Goal: Find specific page/section: Find specific page/section

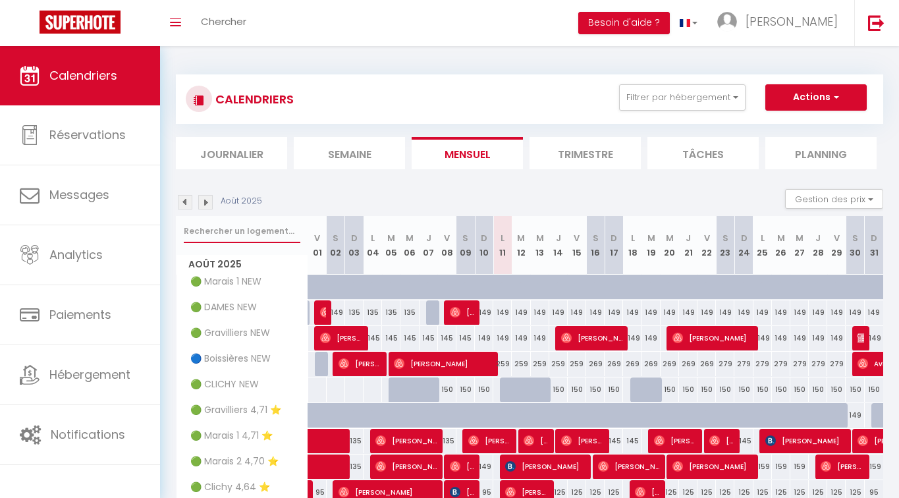
click at [264, 227] on input "text" at bounding box center [242, 231] width 117 height 24
click at [186, 199] on img at bounding box center [185, 202] width 14 height 14
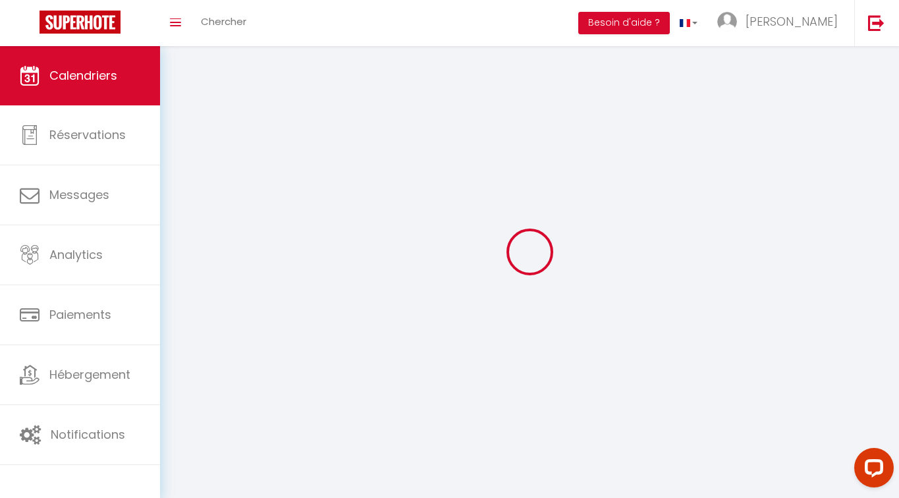
select select
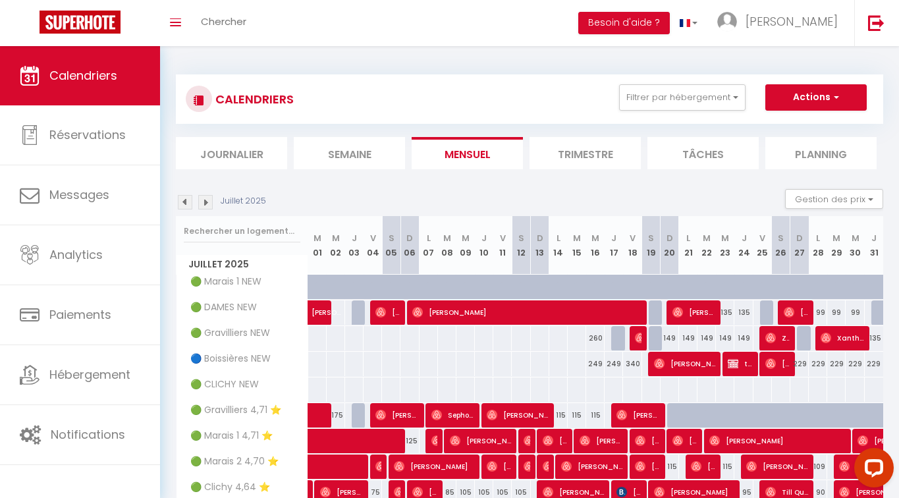
click at [222, 218] on div at bounding box center [242, 231] width 131 height 30
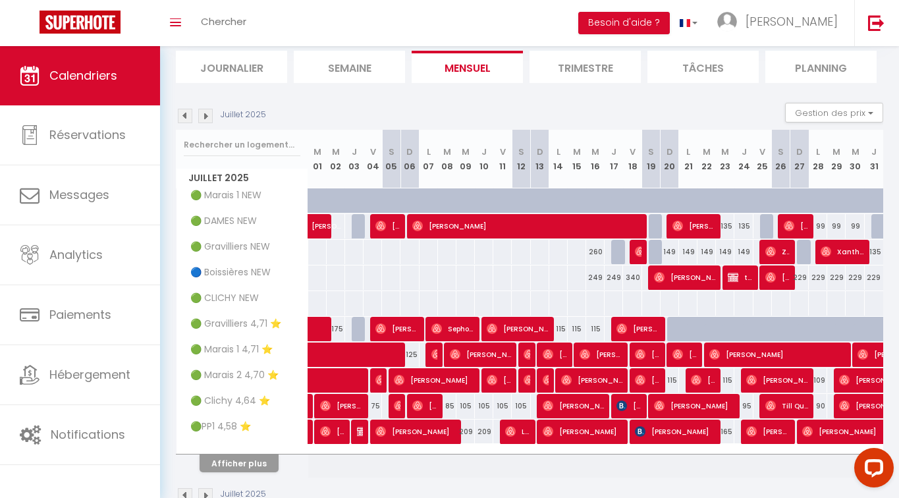
scroll to position [96, 0]
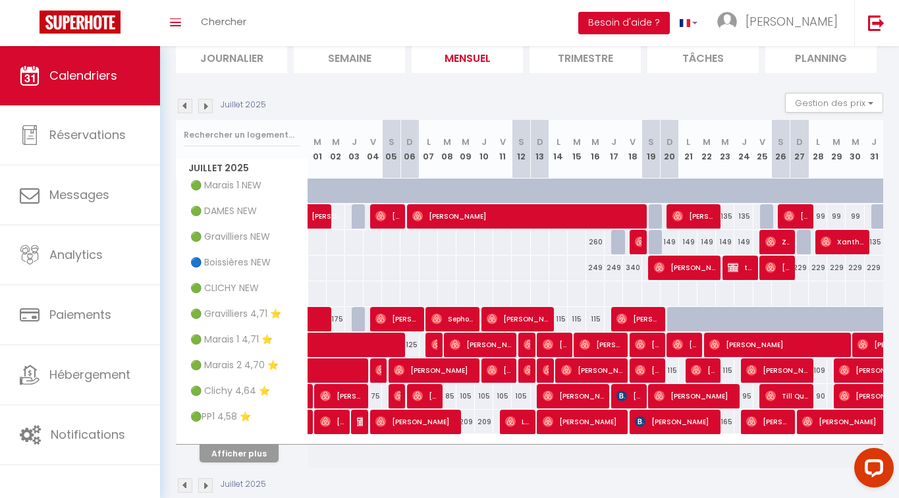
click at [235, 450] on button "Afficher plus" at bounding box center [239, 454] width 79 height 18
select select
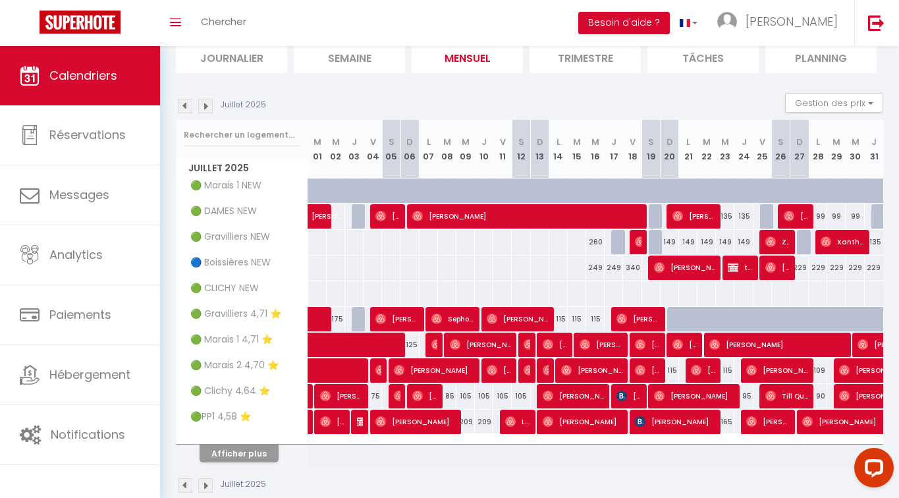
select select
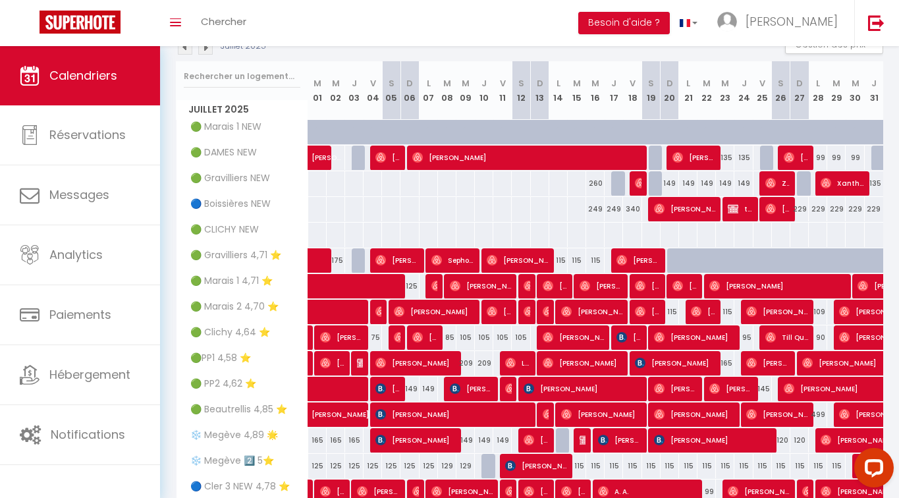
scroll to position [155, 0]
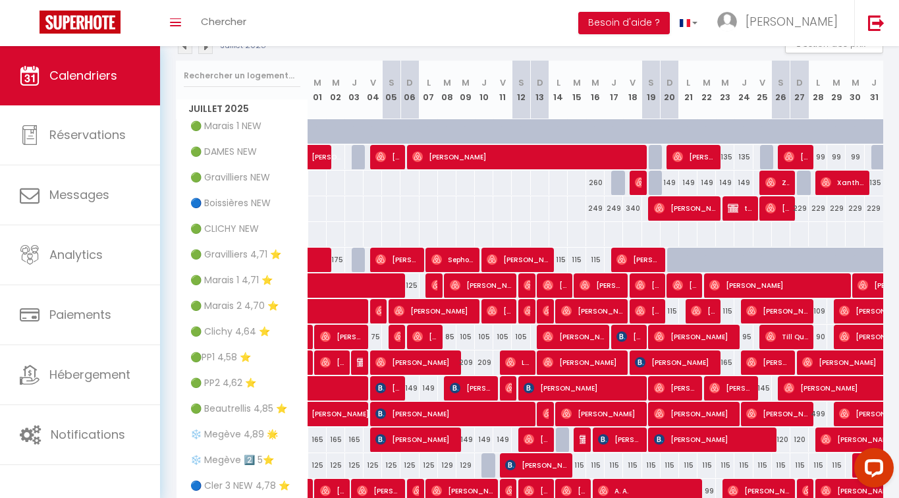
click at [663, 360] on span "[PERSON_NAME]" at bounding box center [675, 362] width 80 height 25
select select "OK"
select select "KO"
select select "0"
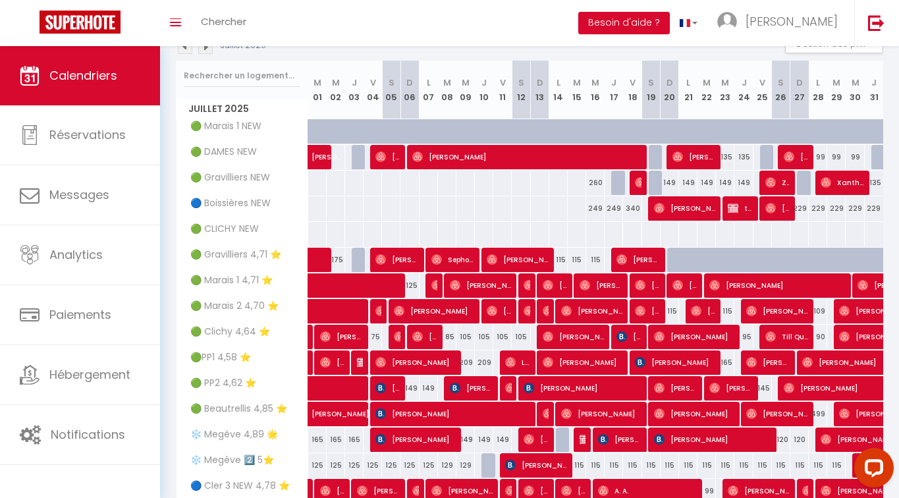
select select "1"
select select
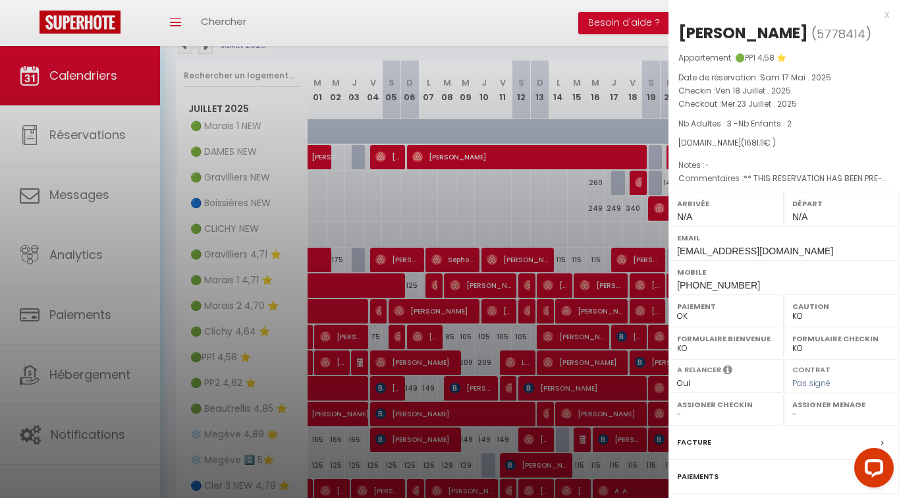
click at [287, 61] on div at bounding box center [449, 249] width 899 height 498
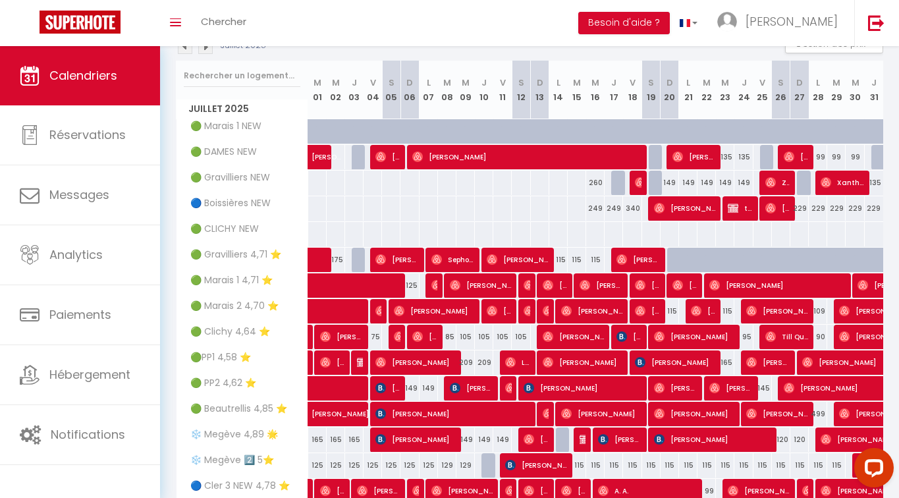
click at [209, 48] on img at bounding box center [205, 47] width 14 height 14
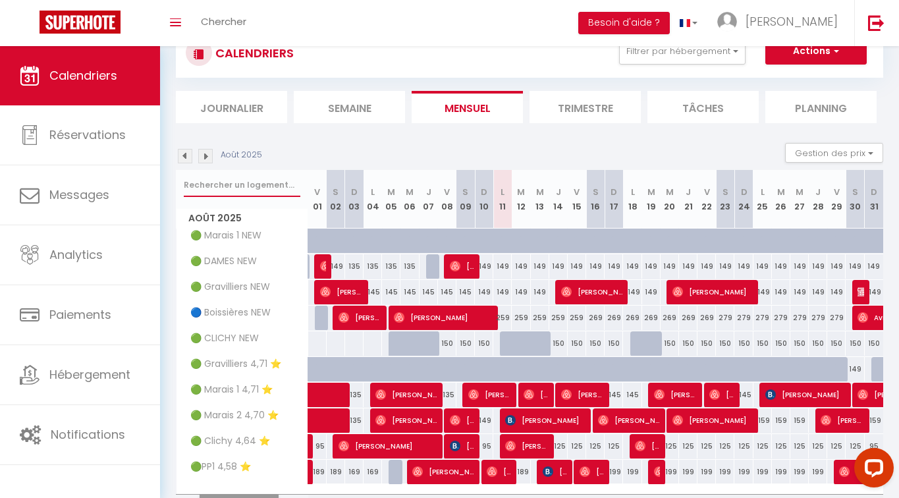
click at [250, 175] on input "text" at bounding box center [242, 185] width 117 height 24
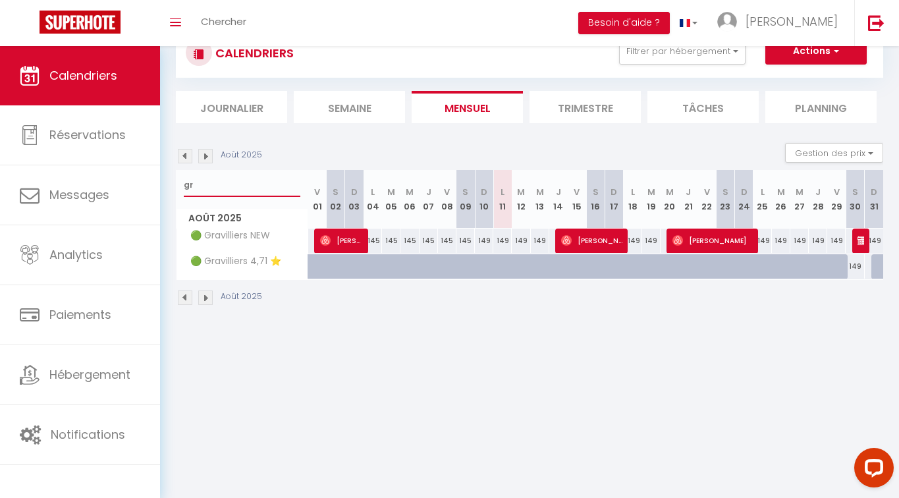
type input "g"
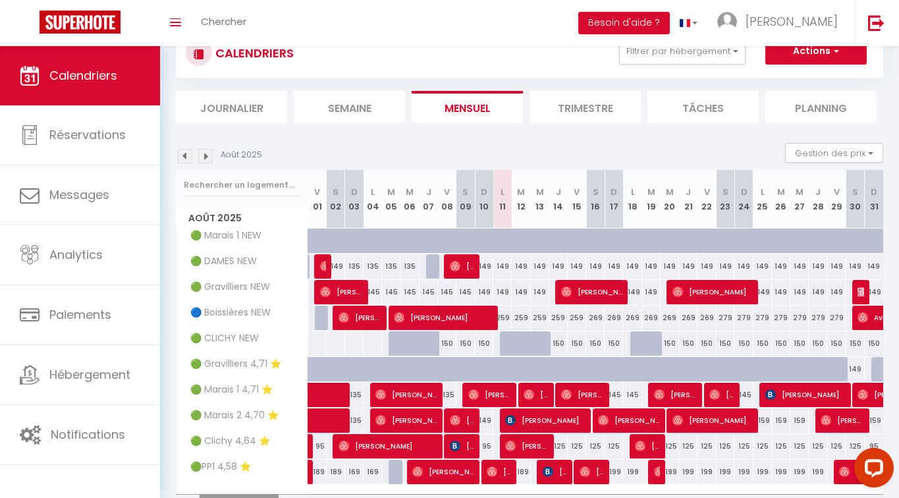
click at [186, 158] on img at bounding box center [185, 156] width 14 height 14
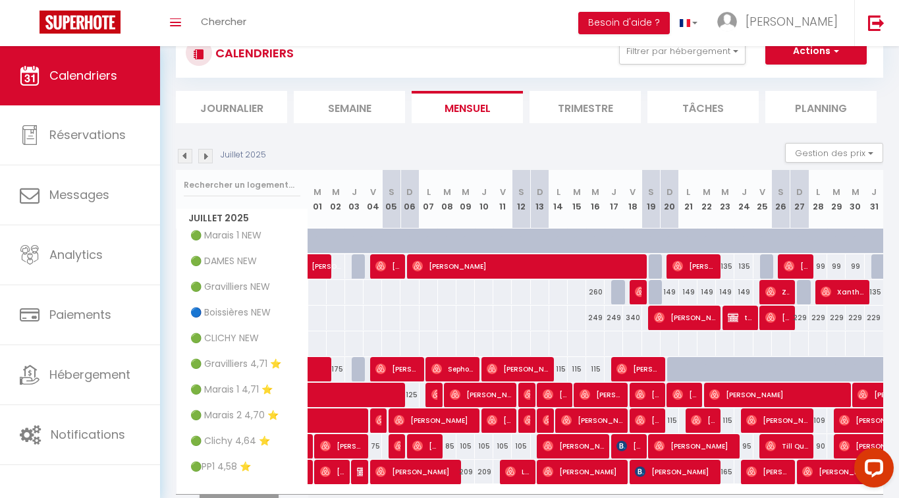
click at [210, 181] on input "text" at bounding box center [242, 185] width 117 height 24
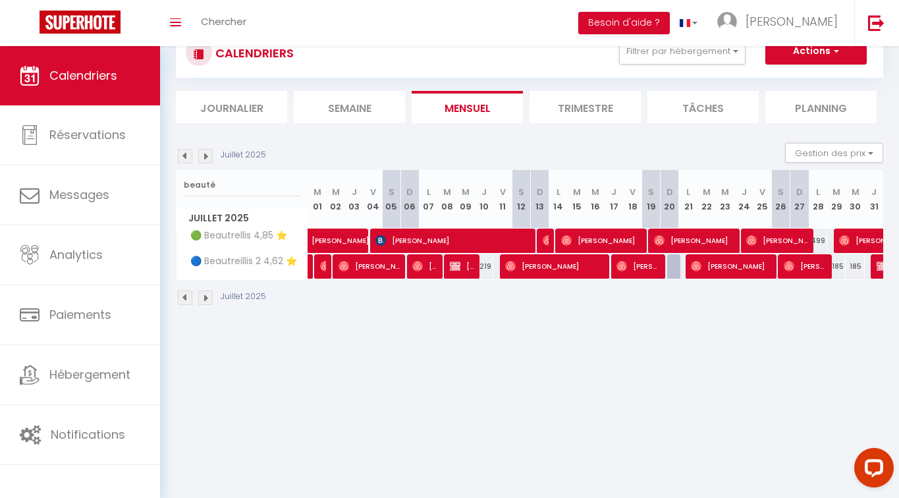
type input "beauté"
drag, startPoint x: 211, startPoint y: 180, endPoint x: 240, endPoint y: 3, distance: 179.6
click at [240, 3] on link "Chercher" at bounding box center [223, 23] width 65 height 46
